Goal: Navigation & Orientation: Find specific page/section

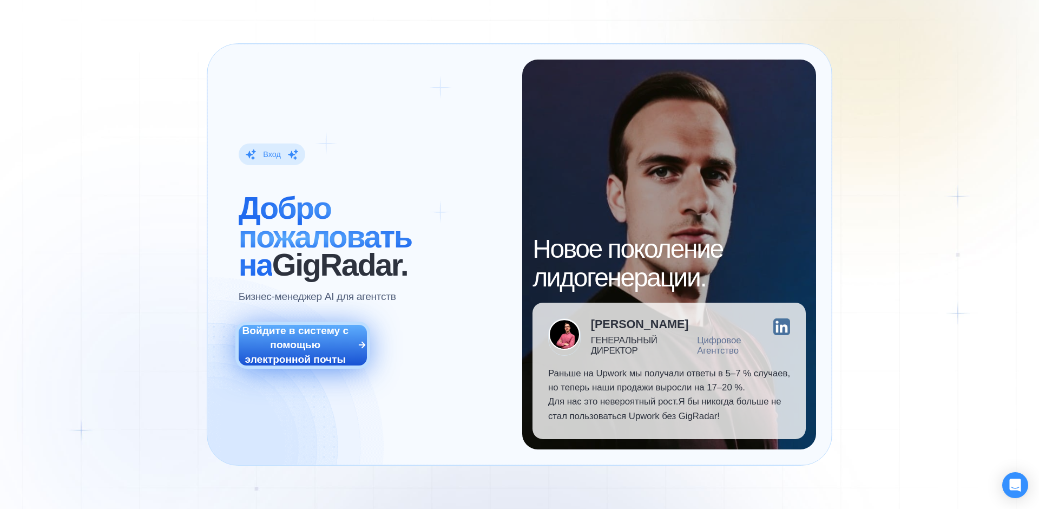
click at [352, 339] on button "Войдите в систему с помощью электронной почты" at bounding box center [303, 345] width 129 height 40
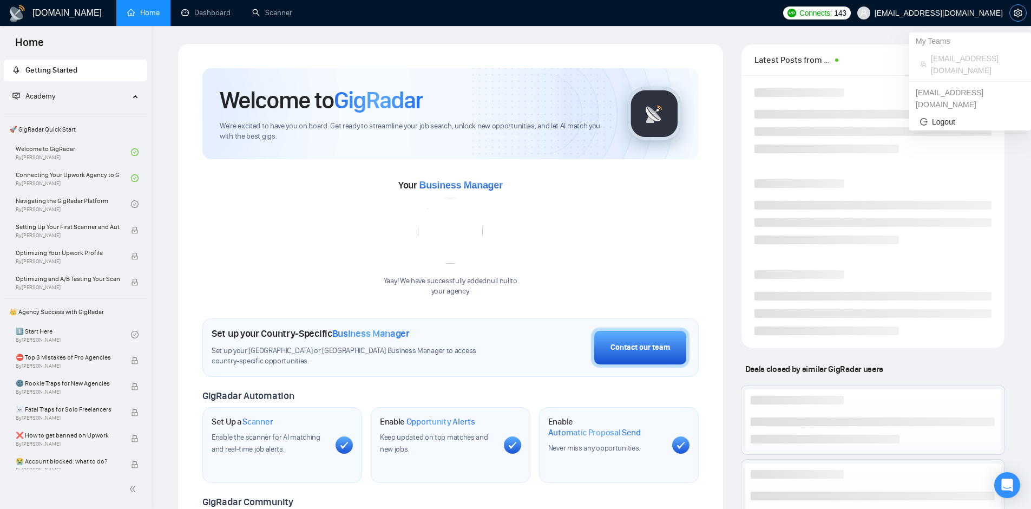
click at [1016, 10] on icon "setting" at bounding box center [1018, 13] width 8 height 9
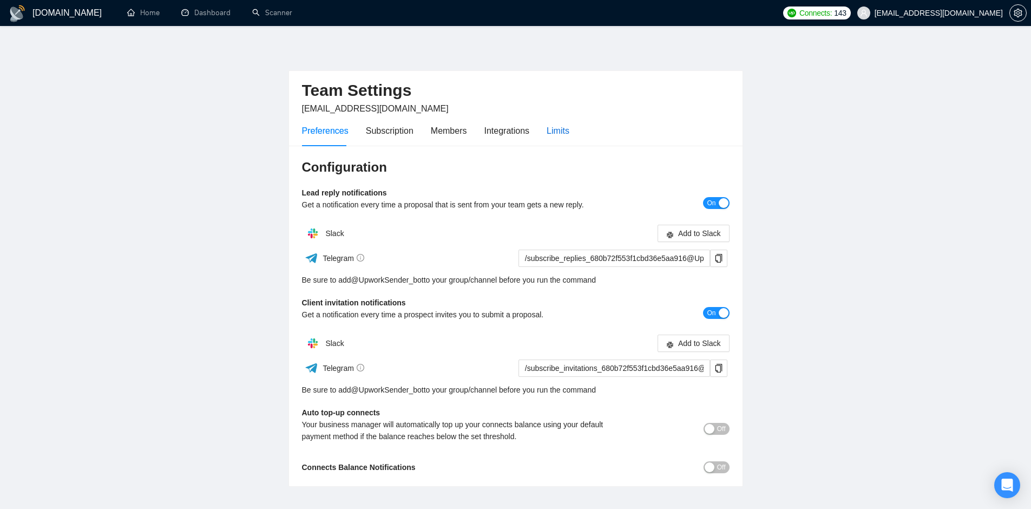
click at [558, 129] on div "Limits" at bounding box center [558, 131] width 23 height 14
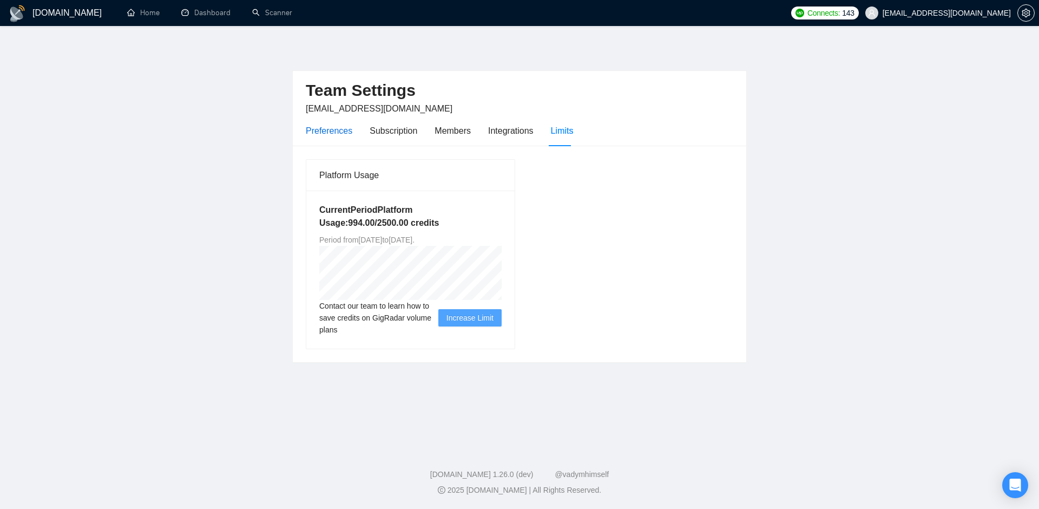
click at [321, 125] on div "Preferences" at bounding box center [329, 131] width 47 height 14
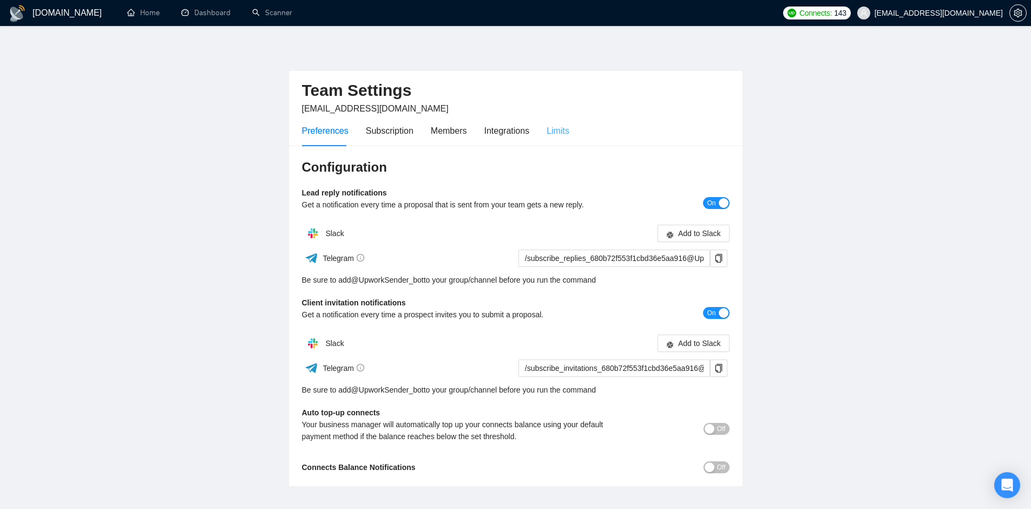
click at [552, 137] on div "Limits" at bounding box center [558, 130] width 23 height 31
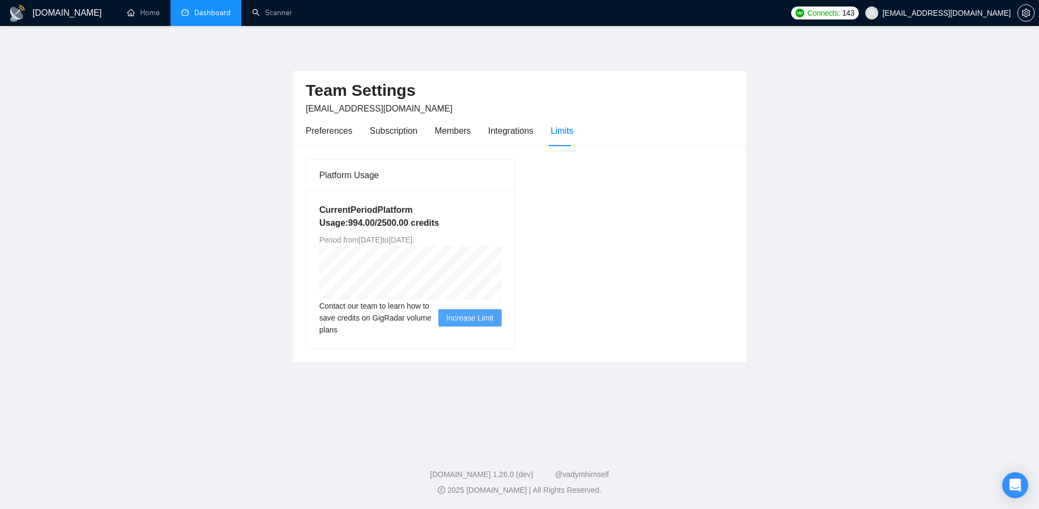
click at [185, 16] on link "Dashboard" at bounding box center [205, 12] width 49 height 9
